Goal: Task Accomplishment & Management: Manage account settings

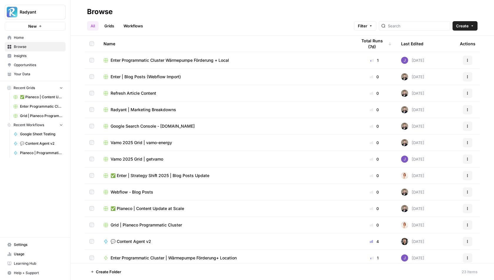
click at [135, 27] on link "Workflows" at bounding box center [133, 25] width 26 height 9
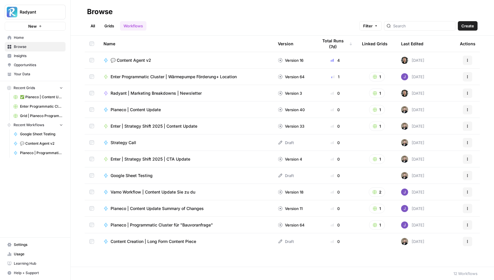
click at [139, 62] on span "💬 Content Agent v2" at bounding box center [131, 60] width 41 height 6
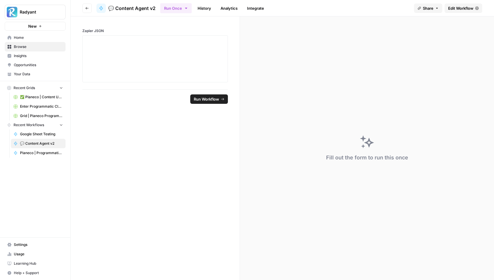
click at [226, 7] on link "Analytics" at bounding box center [229, 8] width 24 height 9
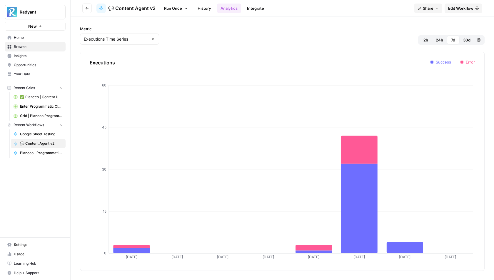
click at [205, 5] on link "History" at bounding box center [204, 8] width 21 height 9
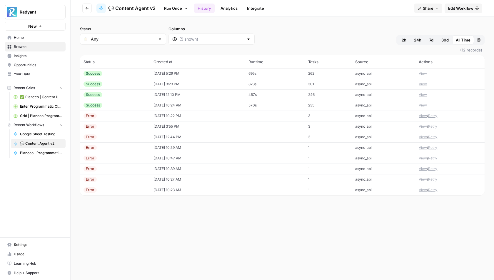
click at [228, 110] on td "[DATE] 10:24 AM" at bounding box center [197, 105] width 95 height 11
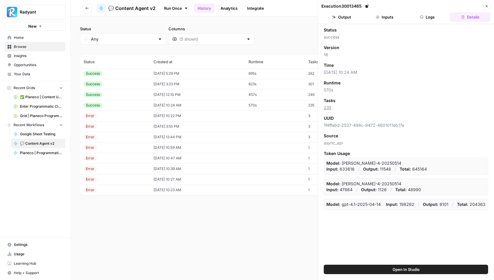
click at [348, 18] on button "Output" at bounding box center [342, 16] width 41 height 9
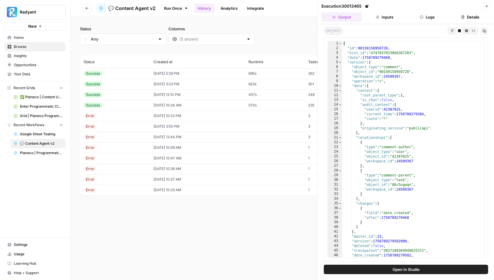
click at [452, 29] on icon "button" at bounding box center [452, 30] width 3 height 3
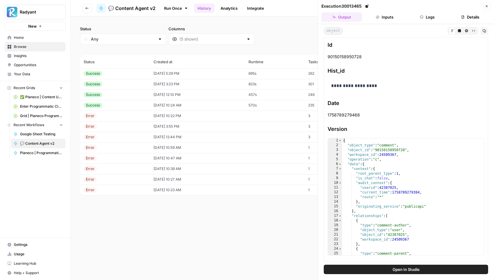
click at [461, 28] on button "Code Editor" at bounding box center [459, 30] width 7 height 7
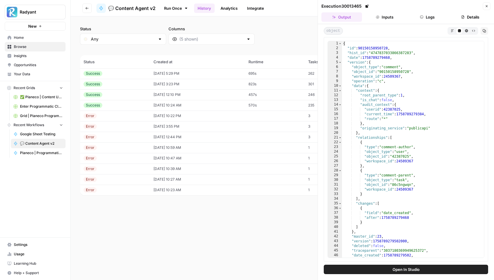
click at [389, 18] on button "Inputs" at bounding box center [385, 16] width 41 height 9
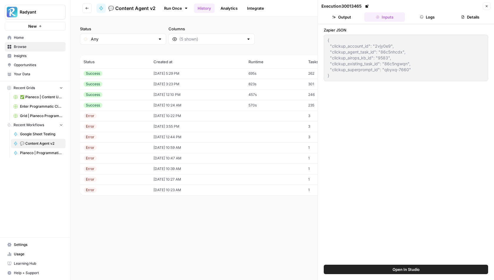
click at [425, 19] on button "Logs" at bounding box center [428, 16] width 41 height 9
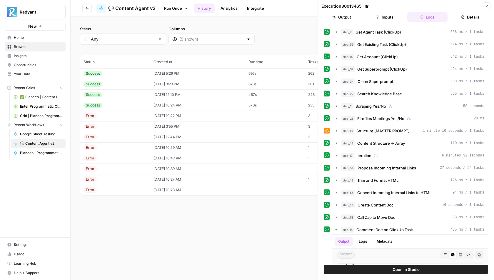
click at [398, 15] on button "Inputs" at bounding box center [385, 16] width 41 height 9
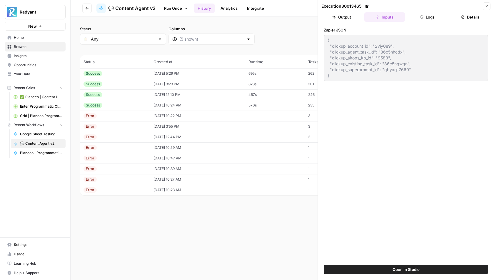
click at [418, 16] on button "Logs" at bounding box center [428, 16] width 41 height 9
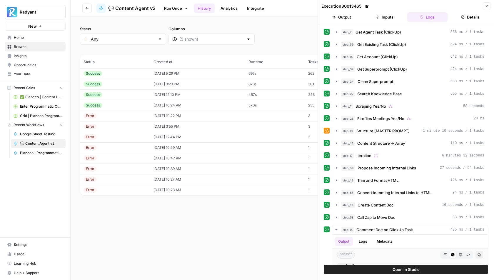
click at [328, 129] on icon at bounding box center [327, 131] width 4 height 4
click at [335, 129] on icon "button" at bounding box center [336, 131] width 5 height 5
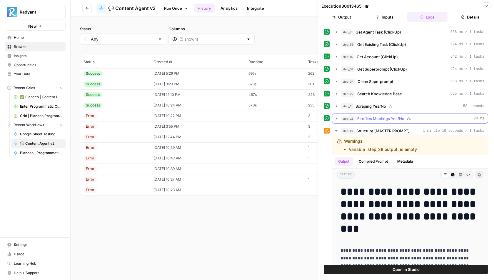
click at [337, 117] on icon "button" at bounding box center [336, 118] width 5 height 5
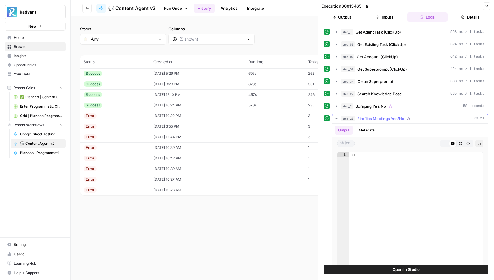
click at [337, 117] on icon "button" at bounding box center [336, 118] width 5 height 5
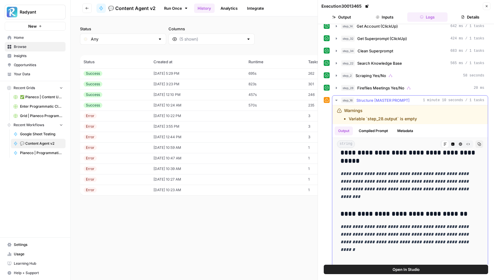
scroll to position [1792, 0]
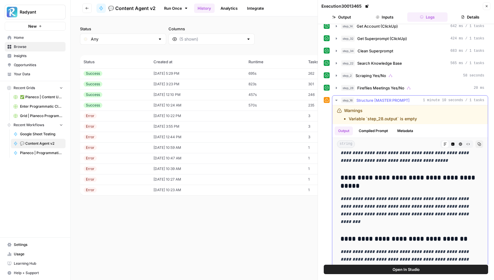
click at [338, 96] on button "step_16 Structure [MASTER PROMPT] 1 minute 10 seconds / 1 tasks" at bounding box center [411, 100] width 156 height 9
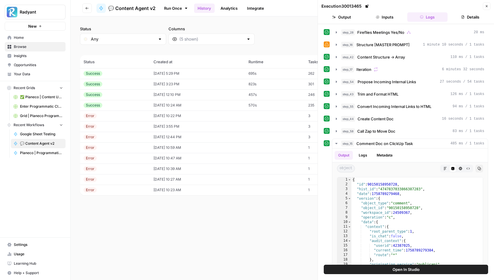
scroll to position [87, 0]
click at [335, 116] on icon "button" at bounding box center [336, 118] width 5 height 5
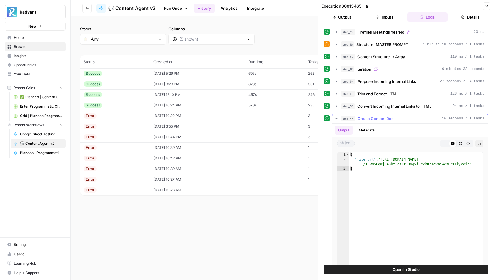
type textarea "**********"
drag, startPoint x: 383, startPoint y: 153, endPoint x: 469, endPoint y: 160, distance: 86.2
click at [469, 160] on div "{ "file_url" : "[URL][DOMAIN_NAME] /1LwNSPgWjD43bt-eK1r_9ogviLcZkR2TgvmjwesCrI1…" at bounding box center [417, 214] width 134 height 125
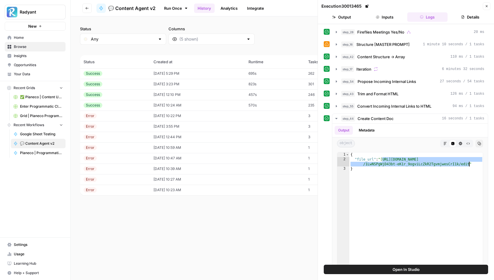
click at [244, 94] on td "[DATE] 12:10 PM" at bounding box center [197, 94] width 95 height 11
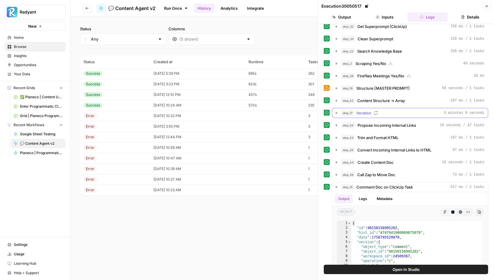
scroll to position [40, 0]
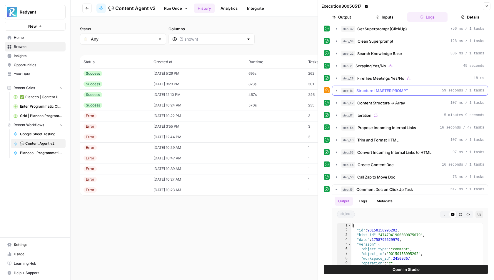
click at [335, 89] on icon "button" at bounding box center [336, 90] width 5 height 5
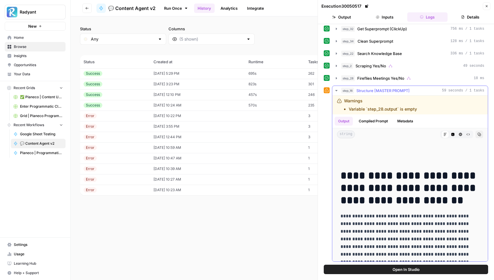
click at [335, 89] on icon "button" at bounding box center [336, 90] width 5 height 5
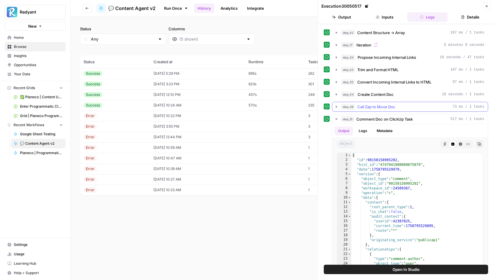
scroll to position [115, 0]
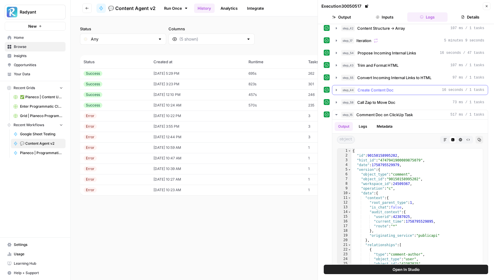
click at [335, 88] on icon "button" at bounding box center [336, 90] width 5 height 5
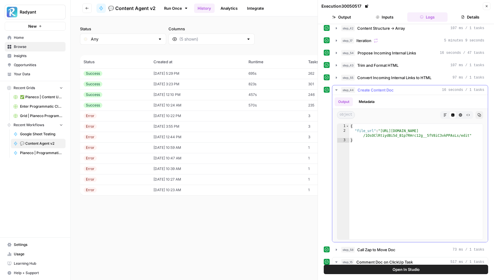
type textarea "**********"
drag, startPoint x: 382, startPoint y: 125, endPoint x: 469, endPoint y: 131, distance: 86.5
click at [469, 131] on div "{ "file_url" : "[URL][DOMAIN_NAME] /1OsOClRtiydBi5d_B1p7RHrc12g__5fV8iC3vkPPAsL…" at bounding box center [417, 186] width 134 height 125
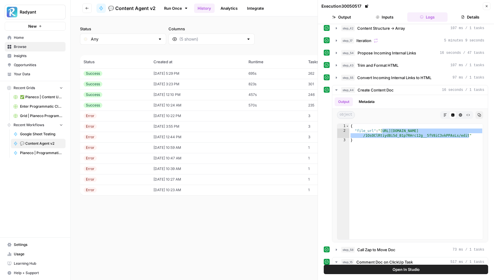
click at [198, 85] on td "[DATE] 3:23 PM" at bounding box center [197, 84] width 95 height 11
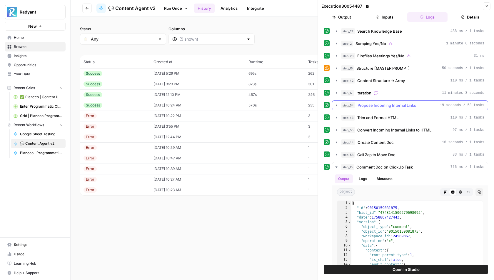
scroll to position [97, 0]
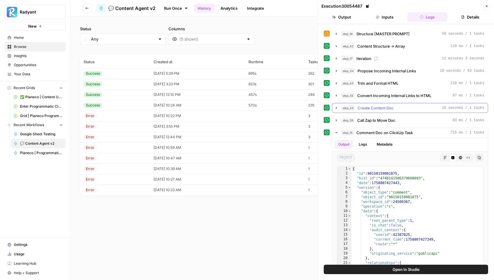
click at [340, 104] on button "step_44 Create Content Doc 16 seconds / 1 tasks" at bounding box center [411, 107] width 156 height 9
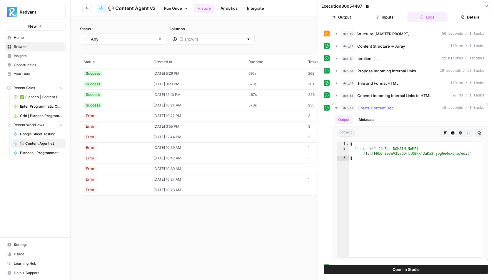
type textarea "**********"
drag, startPoint x: 382, startPoint y: 144, endPoint x: 469, endPoint y: 147, distance: 87.5
click at [469, 147] on div "{ "file_url" : "[URL][DOMAIN_NAME] /15hfFHLGhSeJeV2LaGD-ltOBNR43aKa2hjbg6e4wX6h…" at bounding box center [417, 204] width 134 height 125
click at [334, 106] on icon "button" at bounding box center [336, 108] width 5 height 5
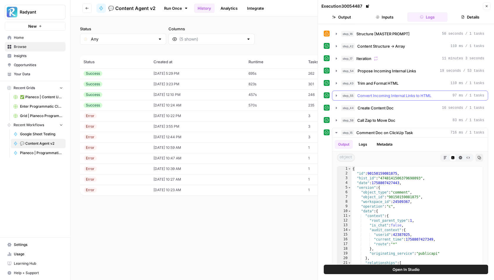
click at [335, 94] on icon "button" at bounding box center [336, 95] width 5 height 5
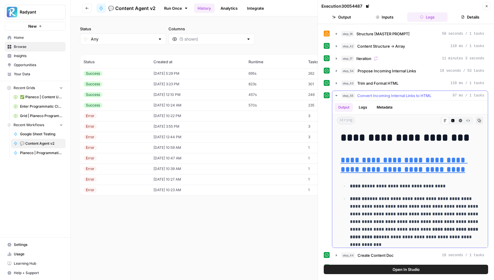
click at [335, 94] on icon "button" at bounding box center [336, 95] width 5 height 5
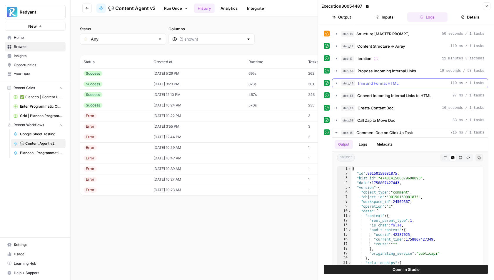
click at [336, 83] on button "step_43 Trim and Format HTML 110 ms / 1 tasks" at bounding box center [411, 83] width 156 height 9
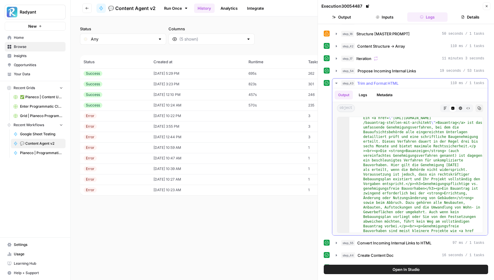
scroll to position [243, 0]
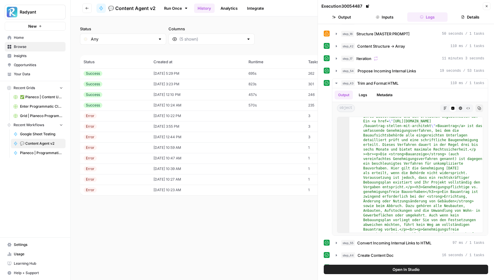
click at [245, 74] on td "[DATE] 5:29 PM" at bounding box center [197, 73] width 95 height 11
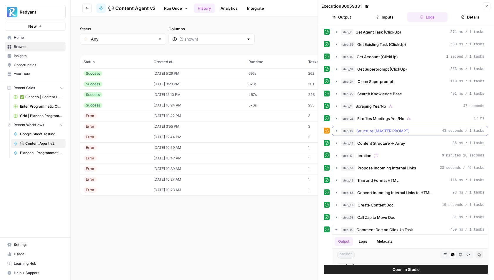
click at [333, 128] on button "step_16 Structure [MASTER PROMPT] 43 seconds / 1 tasks" at bounding box center [411, 130] width 156 height 9
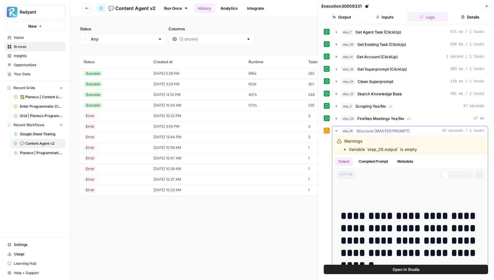
click at [337, 130] on icon "button" at bounding box center [336, 130] width 2 height 1
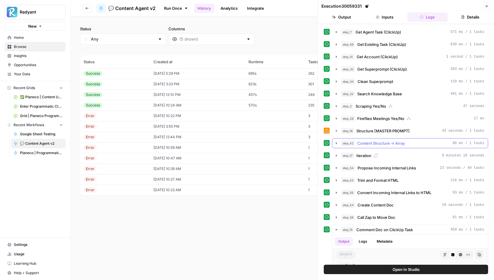
click at [338, 141] on icon "button" at bounding box center [336, 143] width 5 height 5
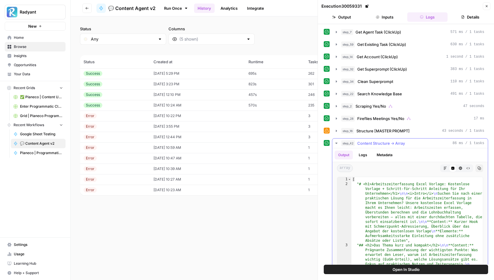
click at [337, 141] on icon "button" at bounding box center [336, 143] width 5 height 5
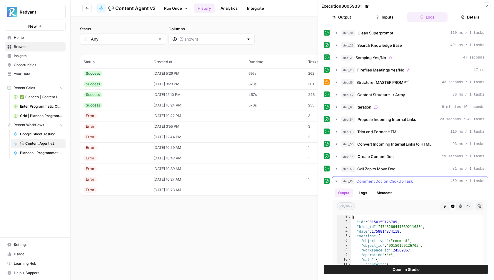
scroll to position [60, 0]
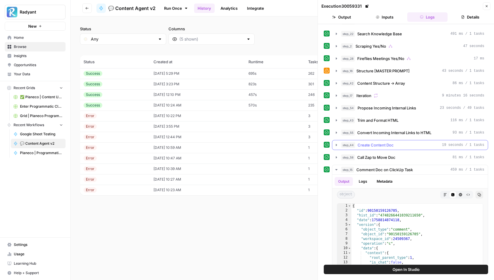
click at [337, 143] on icon "button" at bounding box center [336, 145] width 5 height 5
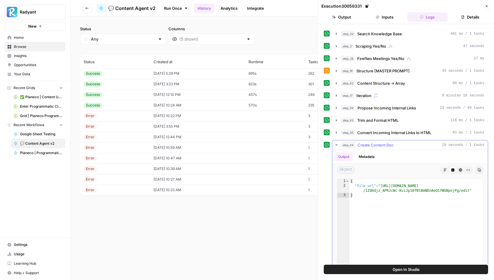
type textarea "**********"
drag, startPoint x: 382, startPoint y: 181, endPoint x: 469, endPoint y: 185, distance: 86.6
click at [469, 185] on div "{ "file_url" : "[URL][DOMAIN_NAME] /1ZQ6djz_APRJcWc-KviJp10fNtBmNDnAeQ1YWGNpojP…" at bounding box center [417, 241] width 134 height 125
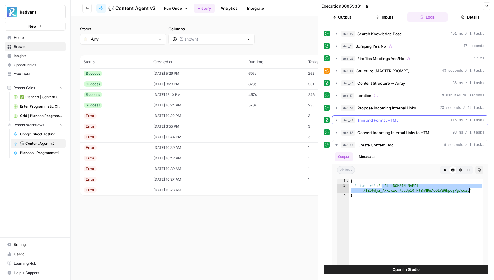
click at [339, 116] on button "step_43 Trim and Format HTML 116 ms / 1 tasks" at bounding box center [411, 120] width 156 height 9
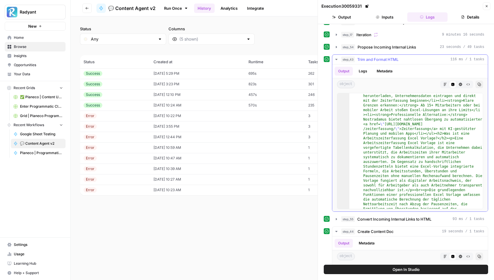
scroll to position [179, 0]
click at [490, 4] on button "Close" at bounding box center [487, 6] width 8 height 8
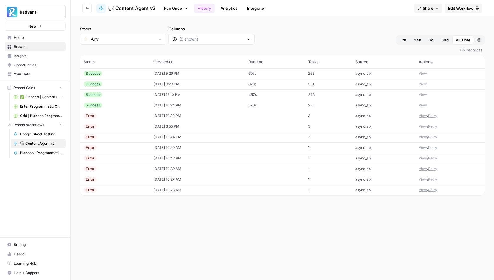
click at [461, 6] on span "Edit Workflow" at bounding box center [461, 8] width 25 height 6
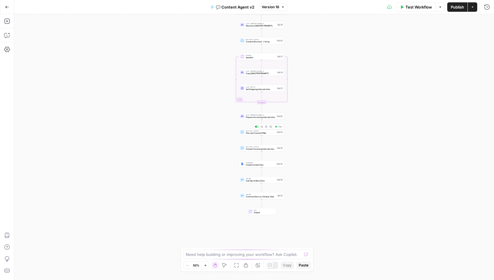
click at [253, 134] on span "Trim and Format HTML" at bounding box center [261, 133] width 30 height 3
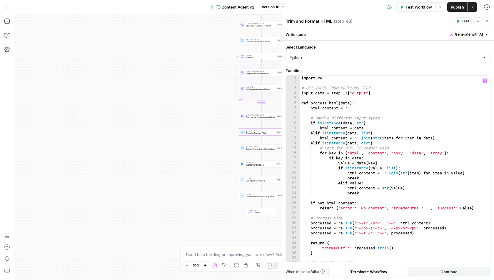
click at [408, 227] on div "import re # GET INPUT FROM PREVIOUS STEP input_data = step_17 [ "output" ] def …" at bounding box center [395, 174] width 190 height 197
click at [402, 222] on div "import re # GET INPUT FROM PREVIOUS STEP input_data = step_17 [ "output" ] def …" at bounding box center [395, 174] width 190 height 197
type textarea "**********"
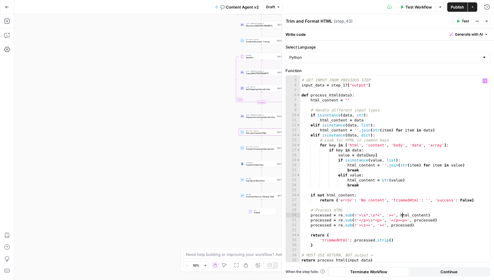
scroll to position [8, 0]
click at [457, 7] on span "Publish" at bounding box center [457, 7] width 13 height 6
click at [201, 82] on div "true true false false Workflow Set Inputs Inputs Call API Get Agent Task (Click…" at bounding box center [254, 147] width 480 height 266
click at [486, 19] on button "Close" at bounding box center [487, 21] width 8 height 8
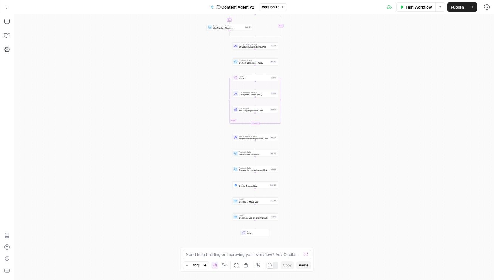
click at [246, 110] on span "Set Outgoing Internal Links" at bounding box center [254, 110] width 30 height 3
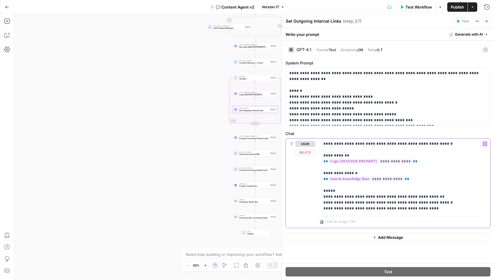
click at [335, 155] on p "**********" at bounding box center [406, 176] width 164 height 71
click at [390, 203] on p "**********" at bounding box center [406, 176] width 164 height 71
click at [356, 171] on p "**********" at bounding box center [406, 176] width 164 height 71
click at [438, 200] on p "**********" at bounding box center [406, 176] width 164 height 71
click at [431, 195] on p "**********" at bounding box center [406, 176] width 164 height 71
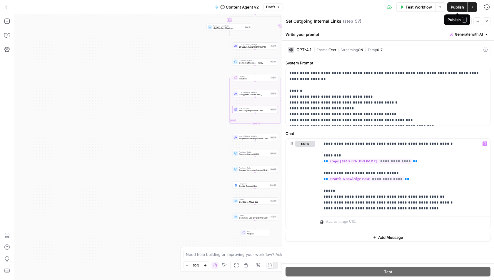
click at [393, 48] on div "| Format Text | Streaming ON | Temp 0.7" at bounding box center [397, 50] width 167 height 6
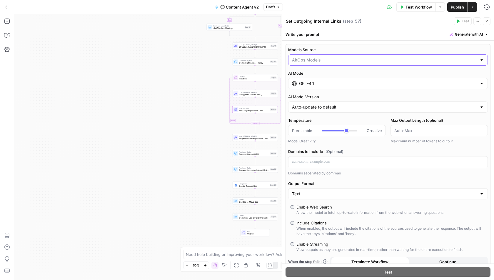
click at [350, 61] on input "Models Source" at bounding box center [384, 60] width 185 height 6
click at [311, 83] on span "My Models" at bounding box center [387, 82] width 188 height 6
type input "My Models"
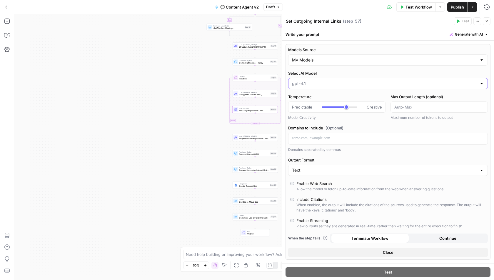
click at [324, 82] on input "Select AI Model" at bounding box center [384, 84] width 185 height 6
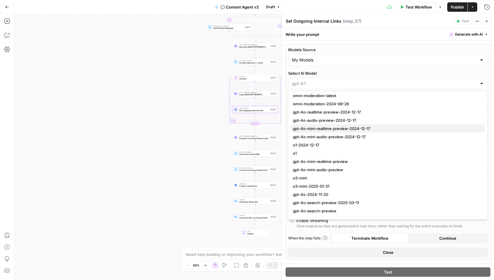
scroll to position [258, 0]
type input "gpt-4.1"
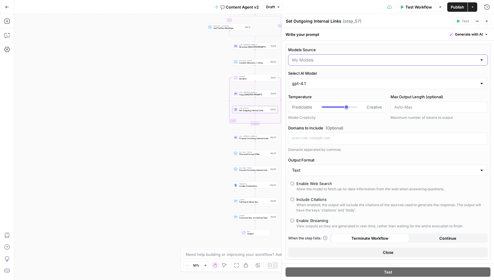
click at [315, 62] on input "Models Source" at bounding box center [384, 60] width 185 height 6
click at [312, 73] on span "AirOps Models" at bounding box center [387, 74] width 188 height 6
type input "AirOps Models"
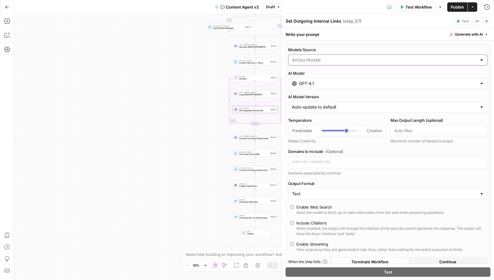
click at [314, 59] on input "Models Source" at bounding box center [384, 60] width 185 height 6
click at [315, 81] on span "My Models" at bounding box center [387, 82] width 188 height 6
type input "My Models"
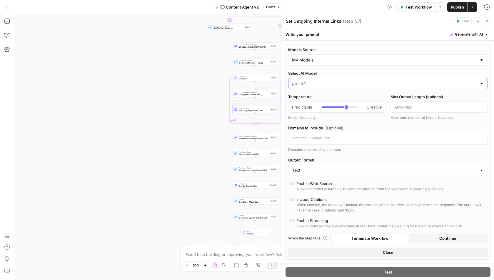
click at [312, 83] on input "Select AI Model" at bounding box center [384, 84] width 185 height 6
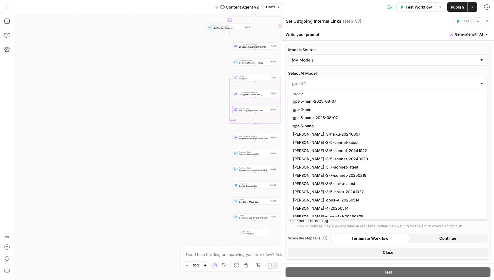
scroll to position [593, 0]
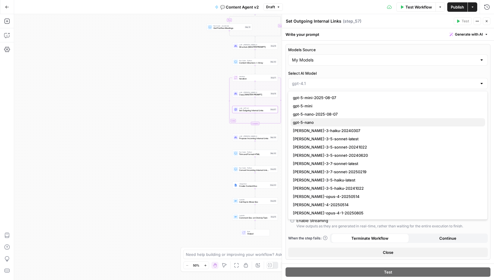
click at [312, 122] on span "gpt-5-nano" at bounding box center [387, 122] width 188 height 6
type input "gpt-5-nano"
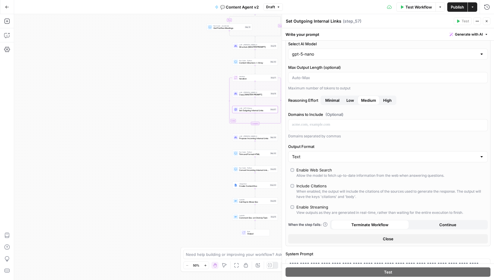
scroll to position [0, 0]
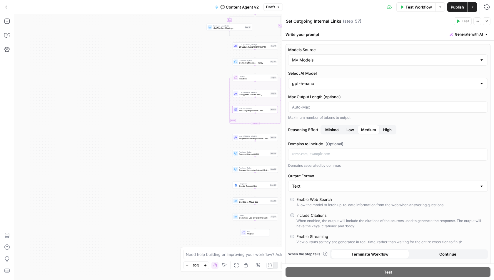
click at [343, 87] on div "gpt-5-nano" at bounding box center [388, 83] width 200 height 11
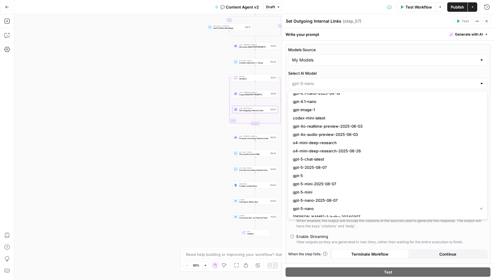
scroll to position [593, 0]
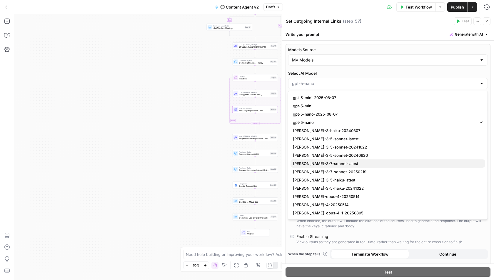
click at [320, 164] on span "[PERSON_NAME]-3-7-sonnet-latest" at bounding box center [387, 164] width 188 height 6
type input "[PERSON_NAME]-3-7-sonnet-latest"
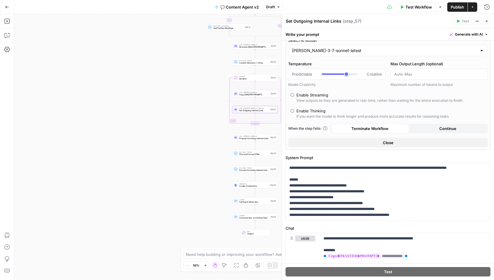
scroll to position [108, 0]
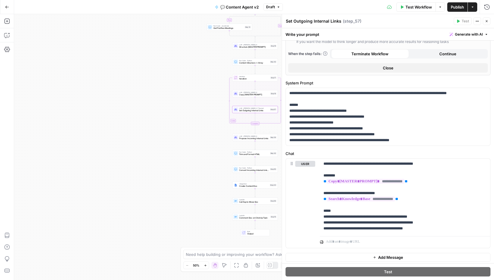
click at [247, 138] on span "Propose Incoming Internal Links" at bounding box center [254, 138] width 30 height 3
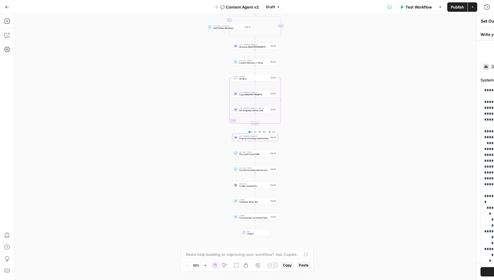
type textarea "Propose Incoming Internal Links"
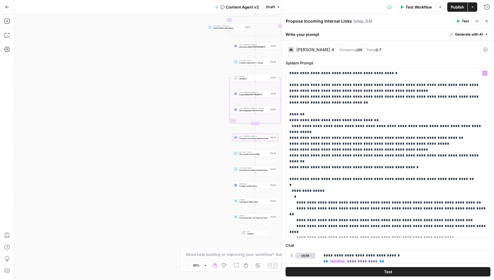
click at [325, 49] on div "[PERSON_NAME] 4" at bounding box center [316, 50] width 38 height 4
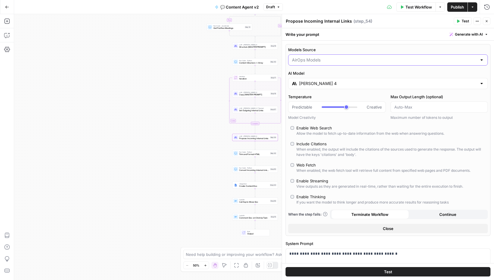
click at [320, 62] on input "Models Source" at bounding box center [384, 60] width 185 height 6
click at [309, 84] on span "My Models" at bounding box center [387, 82] width 188 height 6
type input "My Models"
click at [327, 83] on input "Select AI Model" at bounding box center [384, 84] width 185 height 6
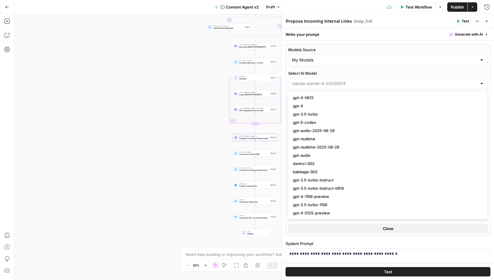
scroll to position [593, 0]
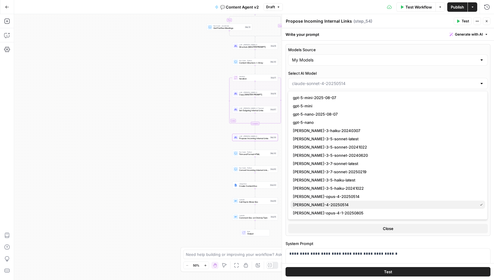
click at [324, 203] on span "[PERSON_NAME]-4-20250514" at bounding box center [384, 205] width 182 height 6
type input "[PERSON_NAME]-4-20250514"
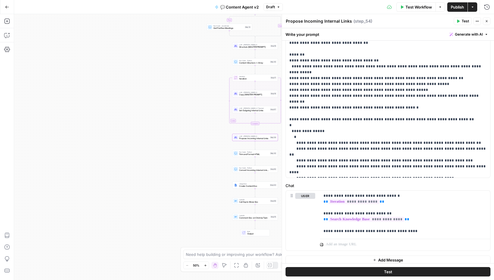
scroll to position [243, 0]
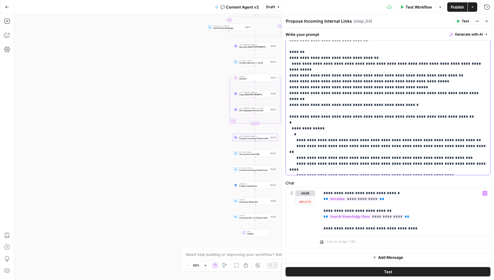
click at [339, 132] on p "**********" at bounding box center [389, 90] width 198 height 165
click at [349, 103] on p "**********" at bounding box center [389, 90] width 198 height 165
click at [326, 97] on p "**********" at bounding box center [389, 90] width 198 height 165
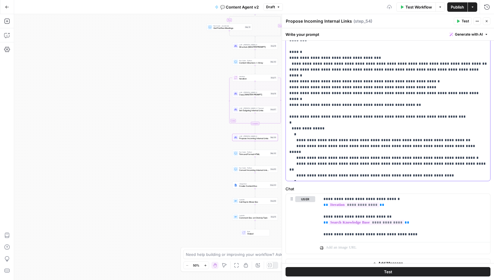
click at [345, 175] on p "**********" at bounding box center [389, 93] width 198 height 171
click at [343, 177] on p "**********" at bounding box center [389, 93] width 198 height 171
drag, startPoint x: 371, startPoint y: 177, endPoint x: 286, endPoint y: 176, distance: 85.1
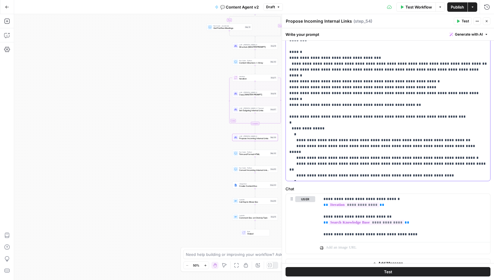
click at [286, 176] on div "**********" at bounding box center [388, 93] width 205 height 175
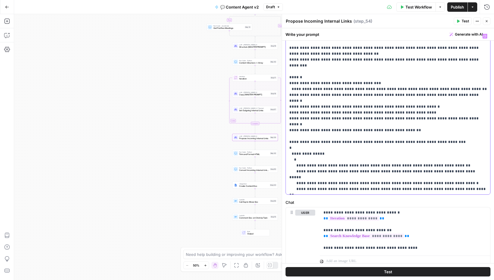
scroll to position [237, 0]
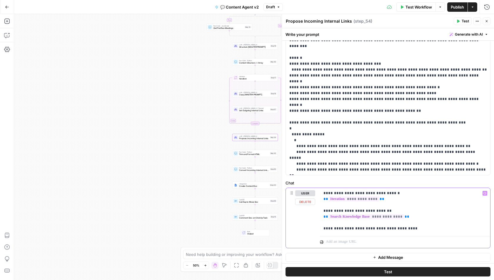
drag, startPoint x: 391, startPoint y: 192, endPoint x: 315, endPoint y: 192, distance: 76.5
click at [315, 192] on div "**********" at bounding box center [388, 218] width 205 height 60
drag, startPoint x: 381, startPoint y: 209, endPoint x: 323, endPoint y: 209, distance: 58.9
click at [323, 209] on div "**********" at bounding box center [405, 211] width 170 height 46
click at [387, 228] on p "**********" at bounding box center [406, 210] width 164 height 41
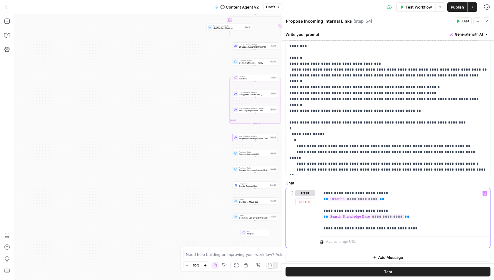
click at [387, 228] on p "**********" at bounding box center [406, 210] width 164 height 41
click at [406, 228] on p "**********" at bounding box center [406, 210] width 164 height 41
drag, startPoint x: 419, startPoint y: 228, endPoint x: 323, endPoint y: 227, distance: 96.2
click at [323, 227] on div "**********" at bounding box center [405, 211] width 170 height 46
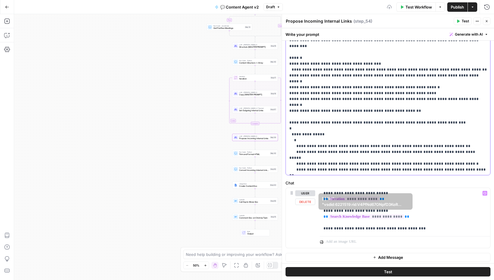
click at [376, 151] on p "**********" at bounding box center [389, 93] width 198 height 159
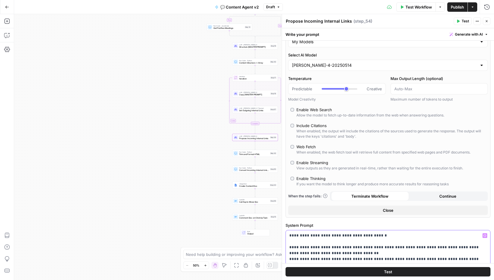
scroll to position [0, 0]
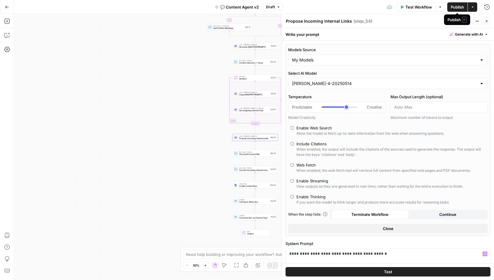
click at [456, 7] on span "Publish" at bounding box center [457, 7] width 13 height 6
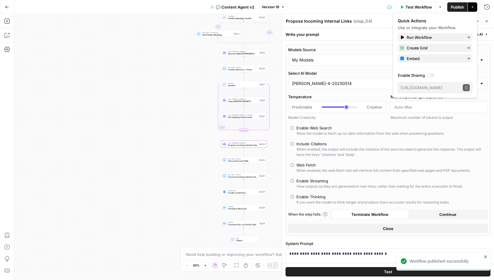
click at [382, 19] on div "Propose Incoming Internal Links Propose Incoming Internal Links ( step_54 )" at bounding box center [369, 21] width 167 height 6
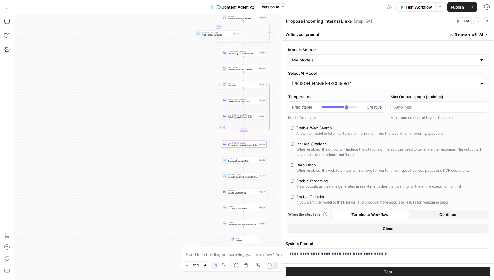
click at [301, 196] on div "Enable Thinking" at bounding box center [311, 197] width 29 height 6
type input "*"
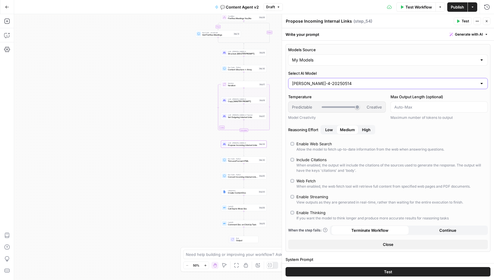
click at [331, 84] on input "[PERSON_NAME]-4-20250514" at bounding box center [384, 84] width 185 height 6
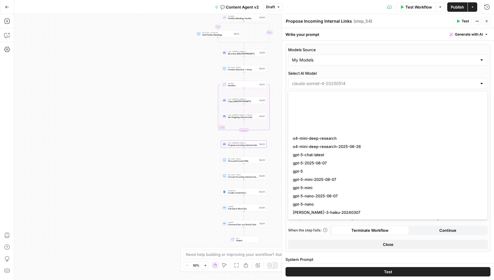
scroll to position [593, 0]
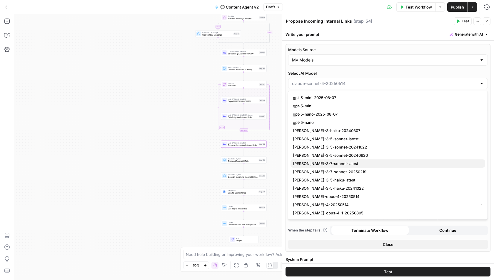
click at [327, 164] on span "[PERSON_NAME]-3-7-sonnet-latest" at bounding box center [387, 164] width 188 height 6
type input "[PERSON_NAME]-3-7-sonnet-latest"
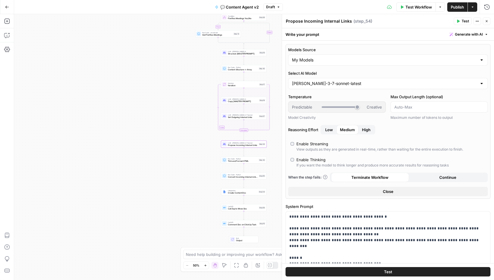
click at [312, 159] on div "Enable Thinking" at bounding box center [311, 160] width 29 height 6
type input "***"
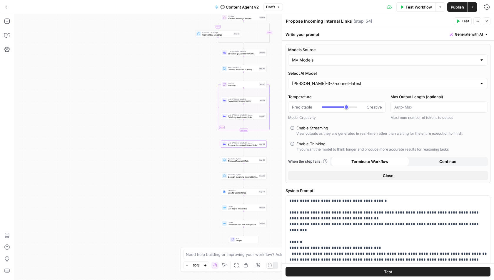
click at [458, 7] on span "Publish" at bounding box center [457, 7] width 13 height 6
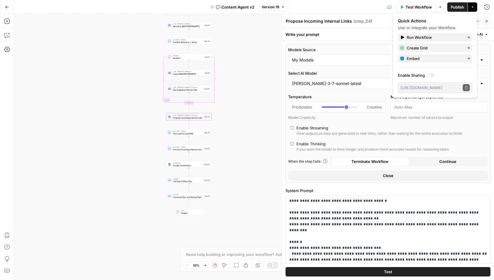
click at [377, 24] on div "Propose Incoming Internal Links Propose Incoming Internal Links ( step_54 )" at bounding box center [369, 21] width 167 height 6
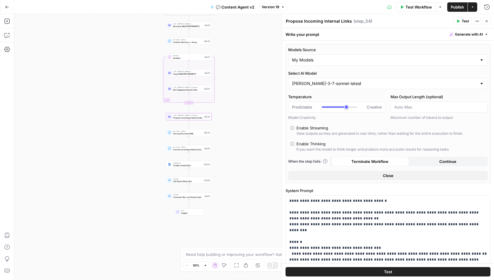
click at [487, 21] on icon "button" at bounding box center [487, 21] width 4 height 4
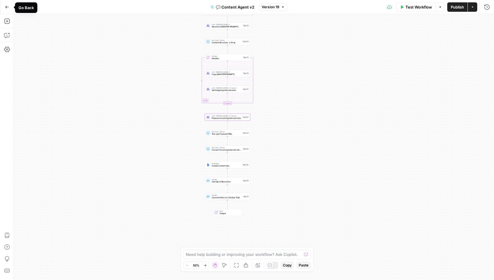
click at [7, 7] on icon "button" at bounding box center [7, 7] width 4 height 4
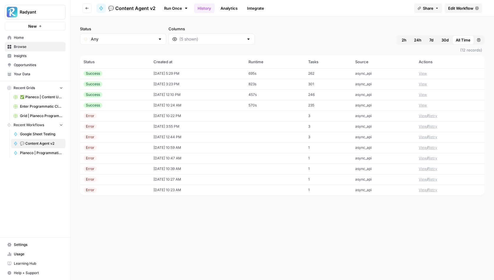
click at [35, 77] on link "Your Data" at bounding box center [35, 73] width 61 height 9
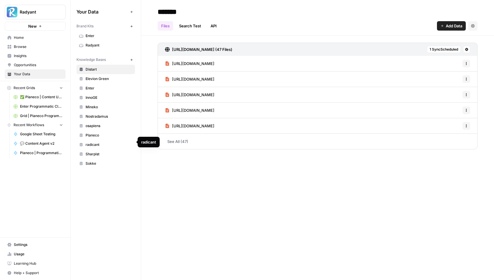
click at [103, 177] on div "Your Data Add Data Brand Kits New Enter Radyant Knowledge Bases New Distart Ele…" at bounding box center [106, 140] width 70 height 280
click at [130, 58] on icon "button" at bounding box center [131, 59] width 3 height 3
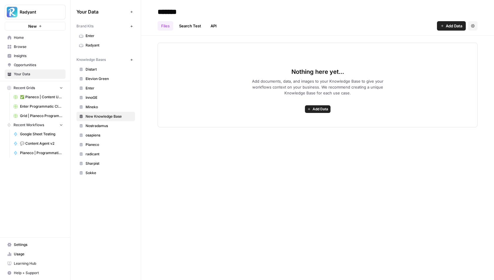
type input "*******"
click at [314, 110] on span "Add Data" at bounding box center [321, 109] width 16 height 5
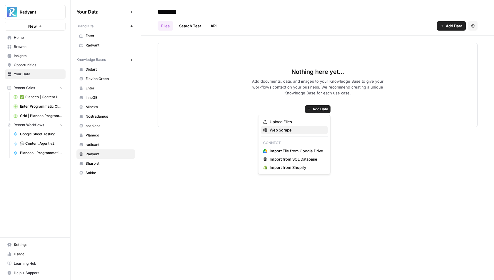
click at [274, 132] on span "Web Scrape" at bounding box center [297, 130] width 54 height 6
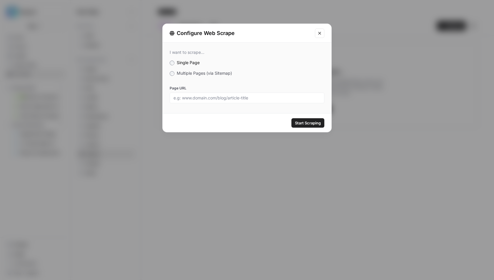
click at [185, 72] on span "Multiple Pages (via Sitemap)" at bounding box center [204, 73] width 55 height 5
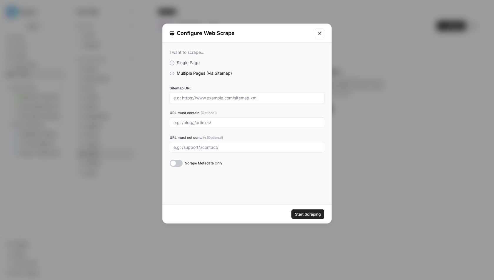
click at [218, 96] on input "Sitemap URL" at bounding box center [247, 97] width 147 height 5
paste input "[URL][DOMAIN_NAME]"
click at [220, 98] on input "[URL][DOMAIN_NAME]" at bounding box center [247, 97] width 147 height 5
type input "[URL][DOMAIN_NAME]"
click at [232, 178] on div "I want to scrape... Single Page Multiple Pages (via Sitemap) Sitemap URL [URL][…" at bounding box center [247, 124] width 169 height 162
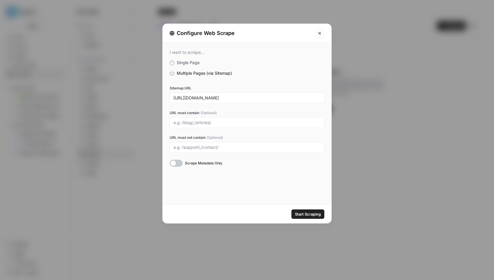
click at [309, 215] on span "Start Scraping" at bounding box center [308, 214] width 26 height 6
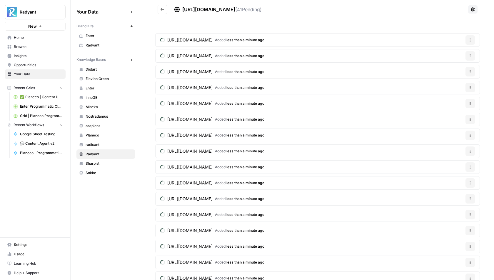
click at [97, 161] on span "Sharpist" at bounding box center [109, 163] width 47 height 5
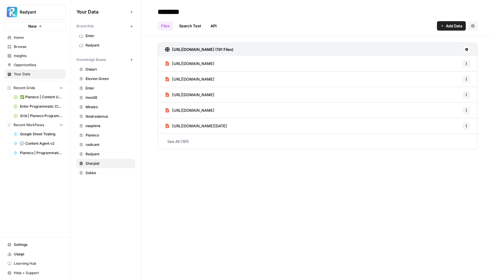
click at [100, 170] on span "Sokke" at bounding box center [109, 172] width 47 height 5
click at [102, 152] on span "Radyant" at bounding box center [109, 154] width 47 height 5
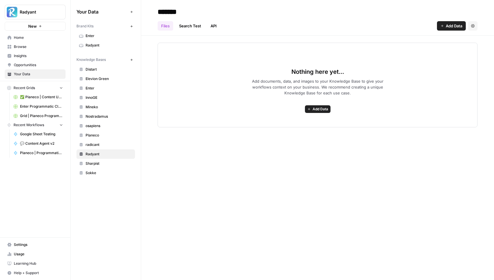
click at [100, 143] on span "radicant" at bounding box center [109, 144] width 47 height 5
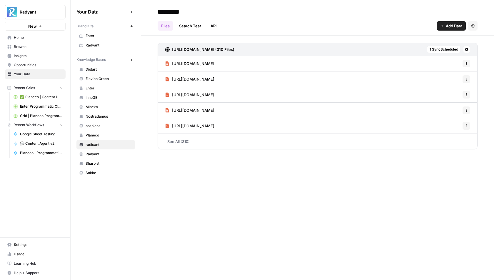
click at [99, 152] on span "Radyant" at bounding box center [109, 154] width 47 height 5
click at [215, 64] on span "[URL][DOMAIN_NAME]" at bounding box center [193, 64] width 42 height 6
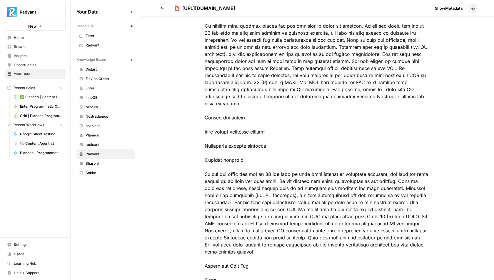
scroll to position [2807, 0]
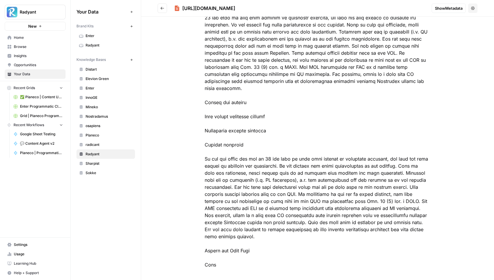
click at [162, 7] on icon "Go back" at bounding box center [163, 8] width 4 height 3
